Goal: Find specific page/section: Find specific page/section

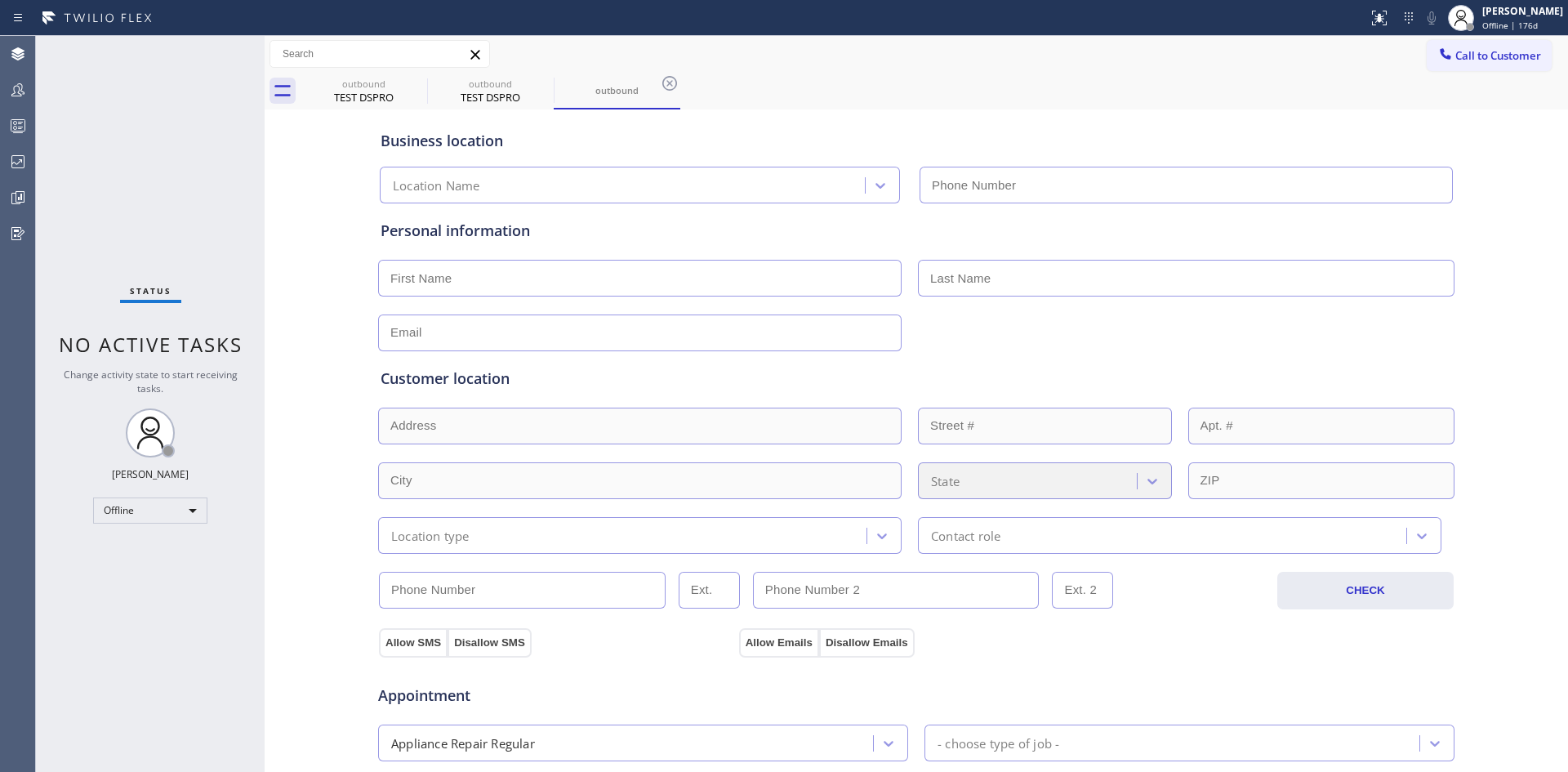
type input "[PHONE_NUMBER]"
click at [20, 159] on icon at bounding box center [17, 161] width 13 height 13
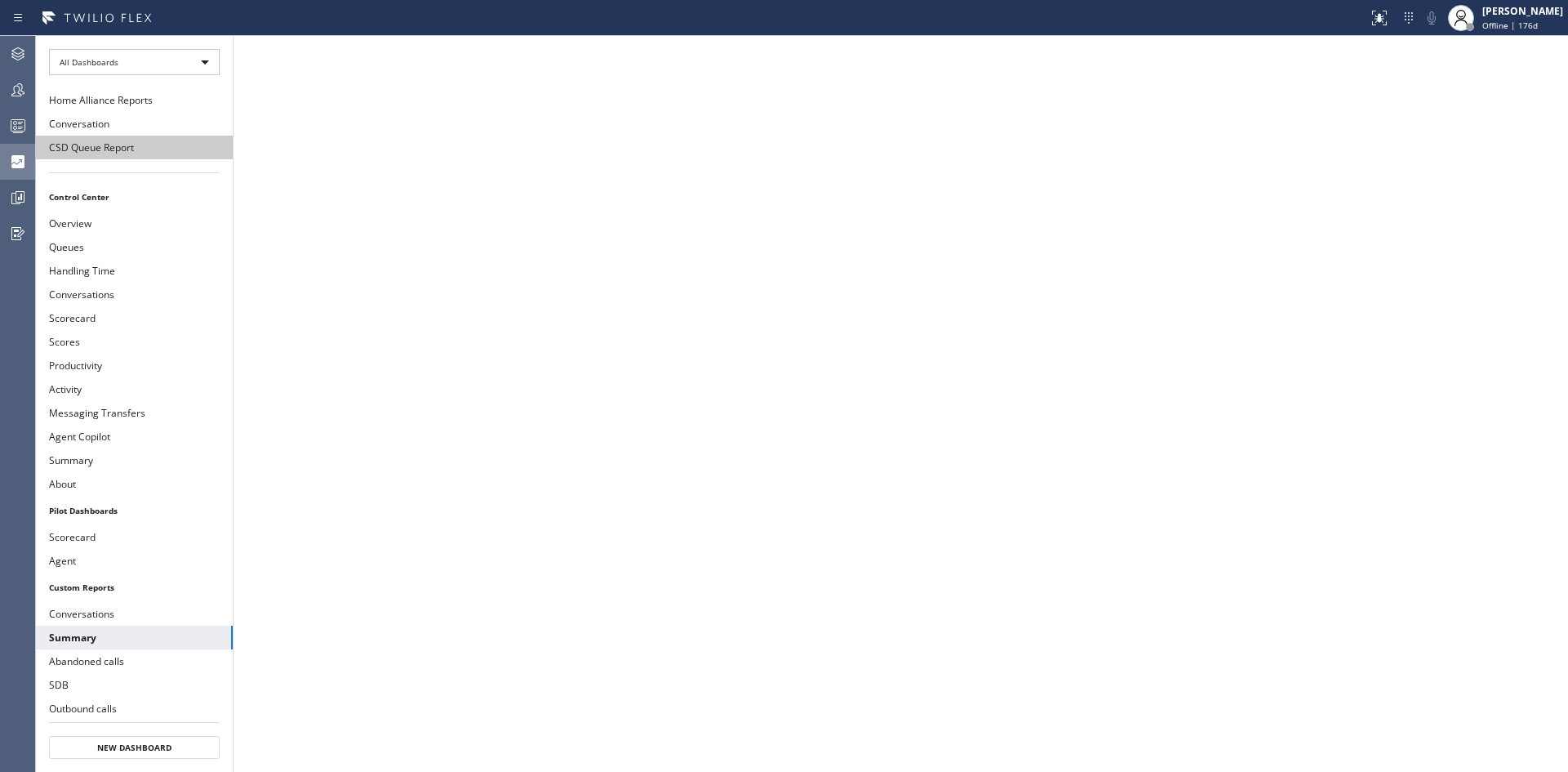
click at [152, 148] on button "CSD Queue Report" at bounding box center [134, 148] width 197 height 24
